Goal: Task Accomplishment & Management: Use online tool/utility

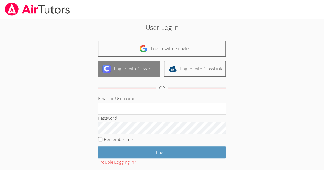
click at [140, 69] on link "Log in with Clever" at bounding box center [129, 69] width 62 height 16
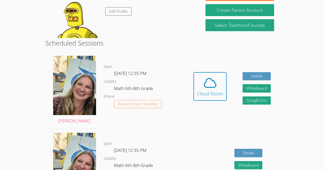
scroll to position [62, 0]
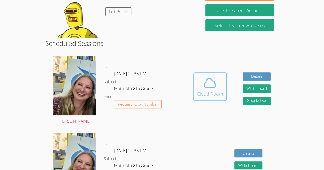
click at [206, 96] on div "Cloud Room" at bounding box center [210, 93] width 26 height 7
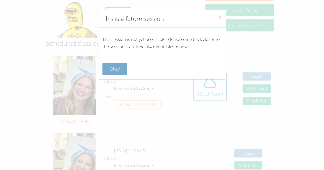
click at [111, 71] on button "Okay" at bounding box center [114, 69] width 25 height 12
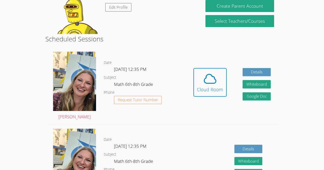
scroll to position [66, 0]
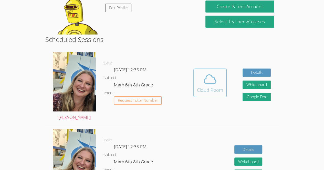
click at [222, 84] on button "Cloud Room" at bounding box center [209, 83] width 33 height 29
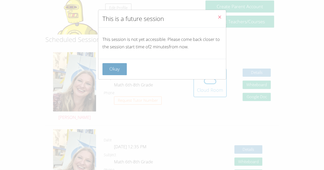
click at [118, 72] on button "Okay" at bounding box center [114, 69] width 25 height 12
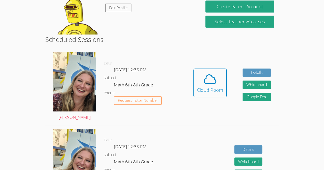
click at [49, 146] on div "[PERSON_NAME]" at bounding box center [74, 163] width 58 height 77
click at [206, 86] on icon at bounding box center [210, 79] width 14 height 14
click at [207, 80] on icon at bounding box center [210, 79] width 14 height 14
click at [202, 87] on div "Cloud Room" at bounding box center [210, 89] width 26 height 7
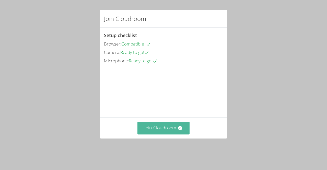
click at [175, 134] on button "Join Cloudroom" at bounding box center [164, 128] width 52 height 13
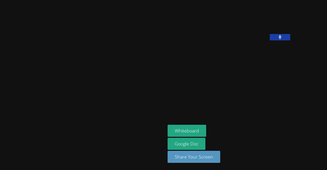
click at [270, 40] on button at bounding box center [280, 37] width 20 height 6
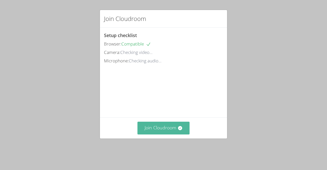
click at [172, 134] on button "Join Cloudroom" at bounding box center [164, 128] width 52 height 13
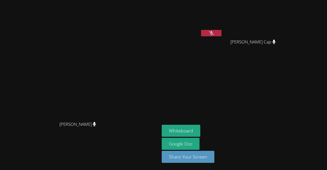
click at [213, 34] on icon at bounding box center [211, 33] width 5 height 4
click at [222, 34] on button at bounding box center [211, 33] width 20 height 6
click at [201, 133] on button "Whiteboard" at bounding box center [181, 131] width 39 height 12
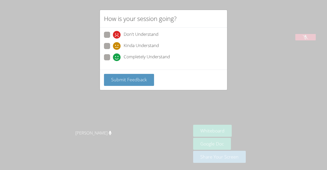
click at [113, 61] on span at bounding box center [113, 61] width 0 height 0
click at [113, 55] on input "Completely Understand" at bounding box center [115, 56] width 4 height 4
radio input "true"
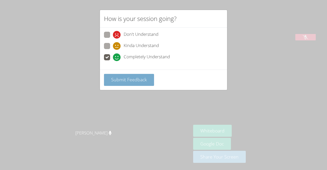
click at [126, 79] on span "Submit Feedback" at bounding box center [129, 79] width 36 height 6
